Goal: Information Seeking & Learning: Learn about a topic

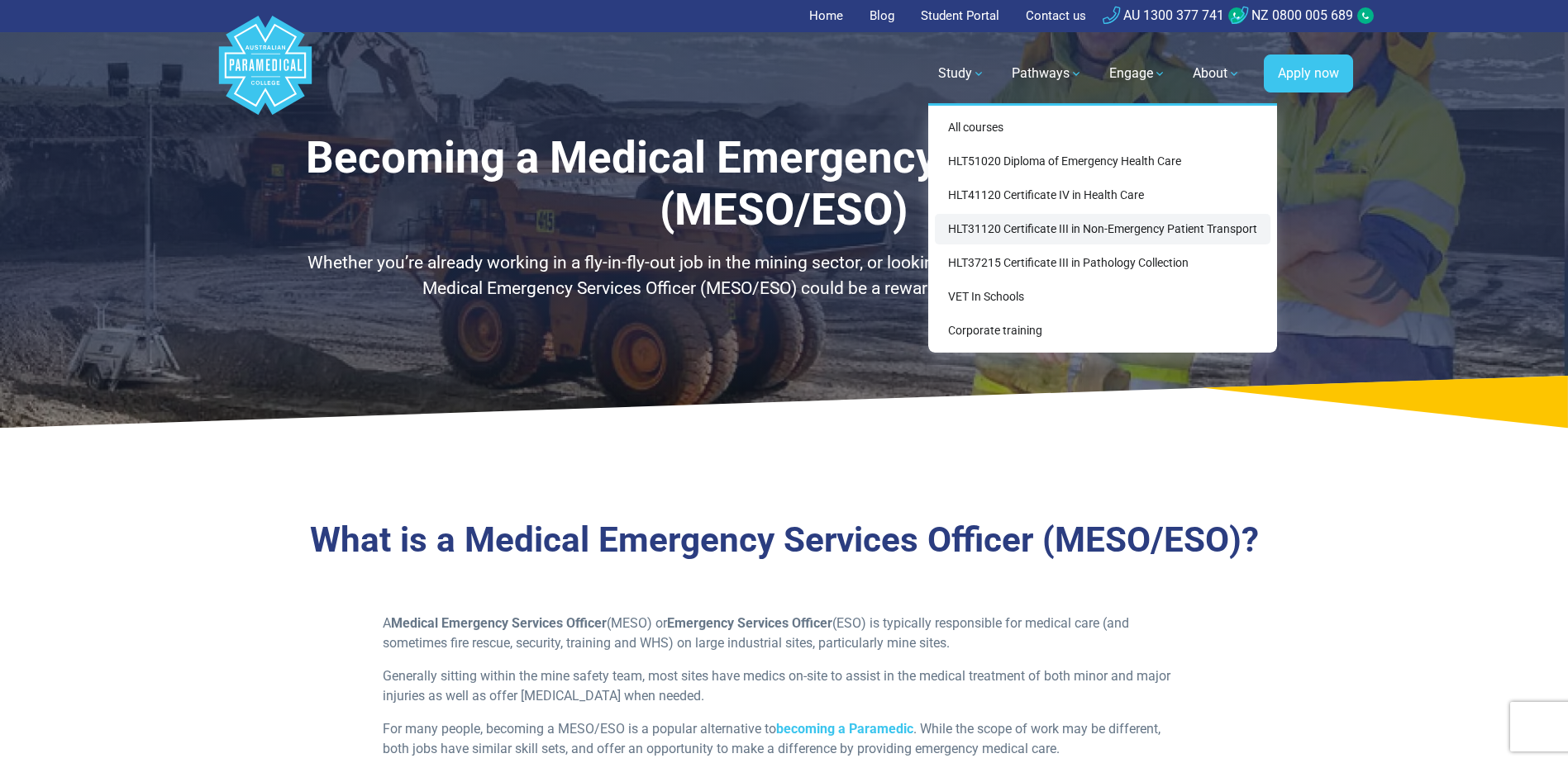
click at [1107, 229] on link "HLT31120 Certificate III in Non-Emergency Patient Transport" at bounding box center [1102, 229] width 335 height 31
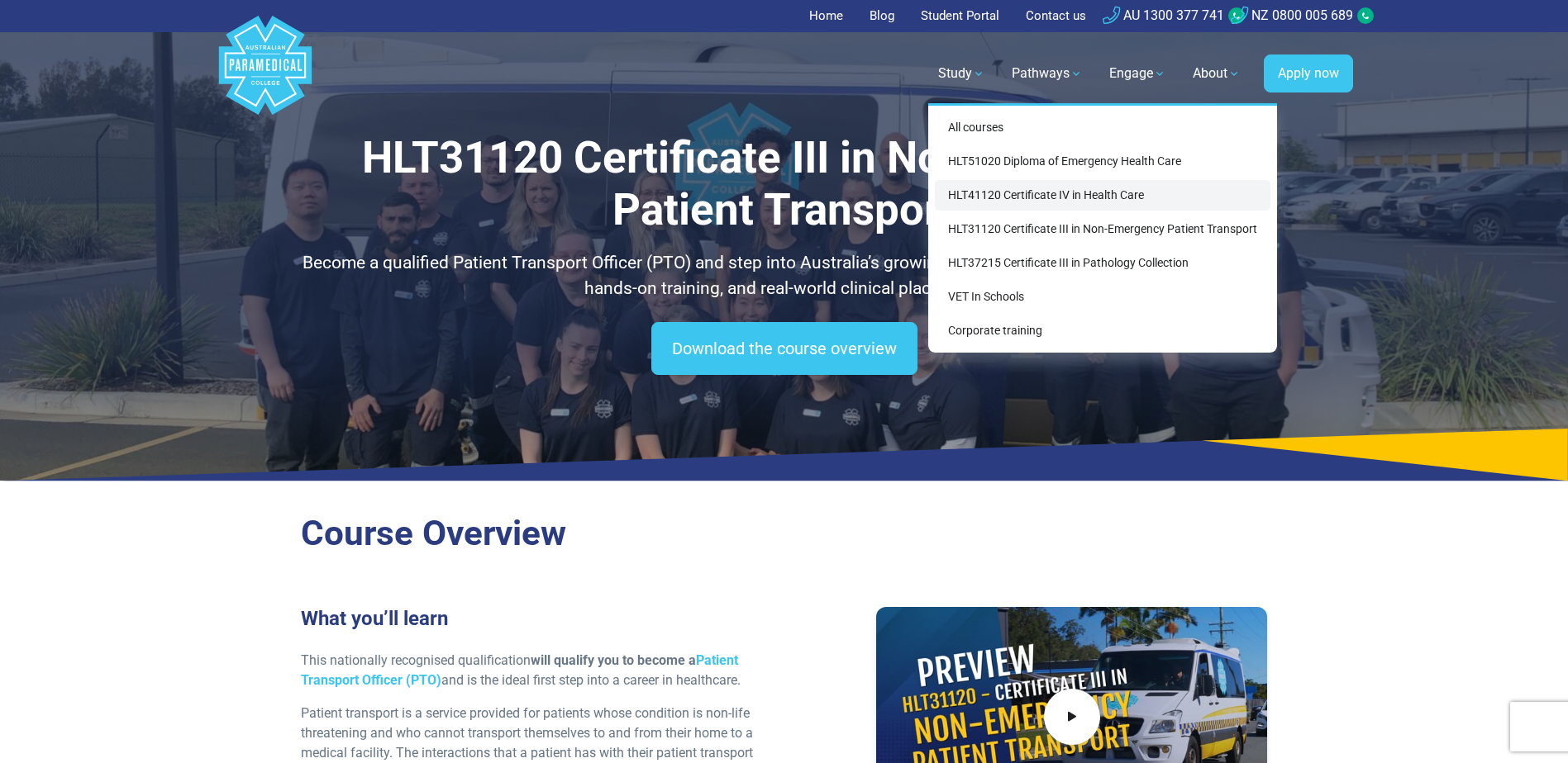
click at [1021, 190] on link "HLT41120 Certificate IV in Health Care" at bounding box center [1102, 195] width 335 height 31
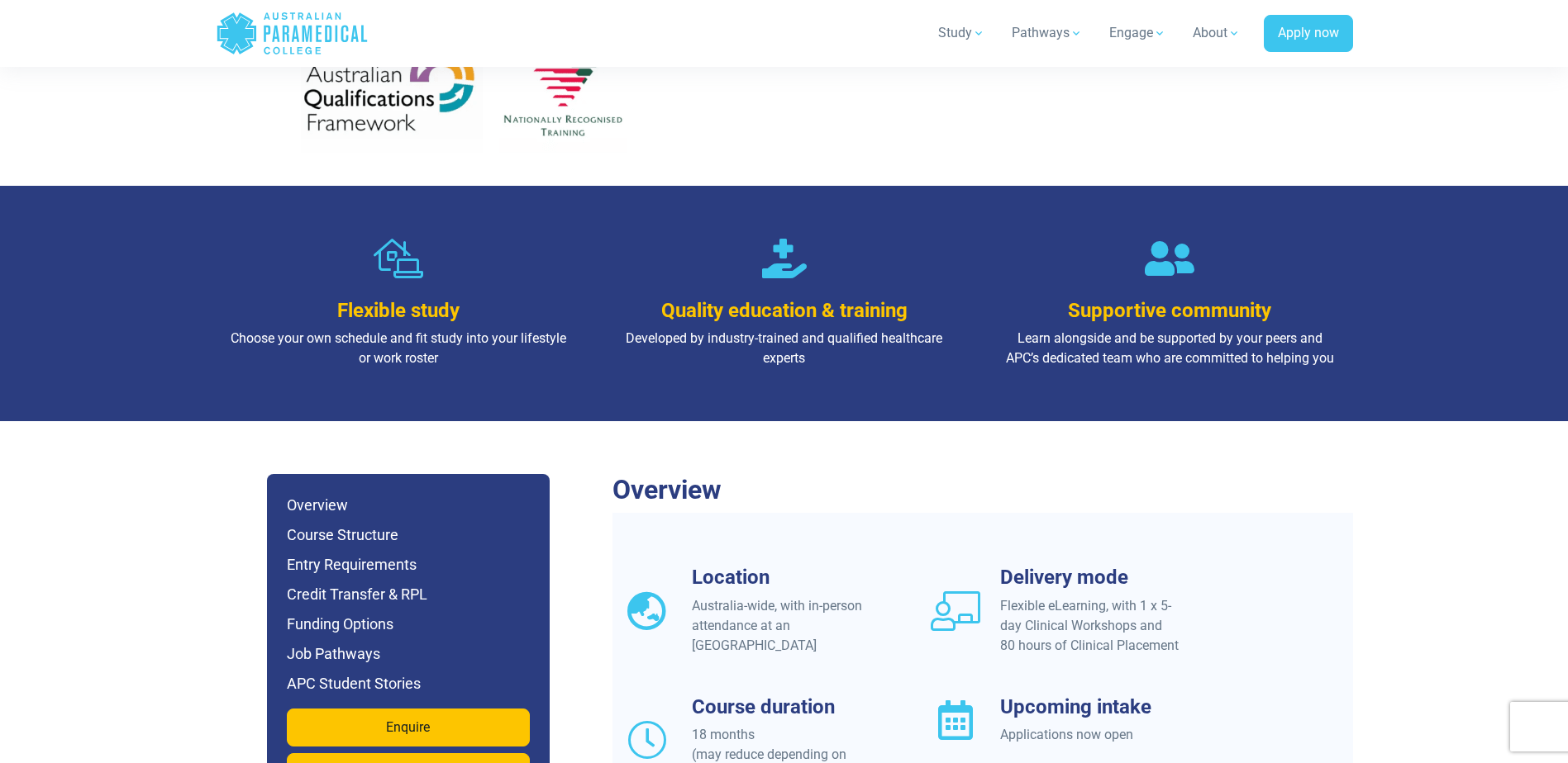
scroll to position [908, 0]
